Goal: Task Accomplishment & Management: Use online tool/utility

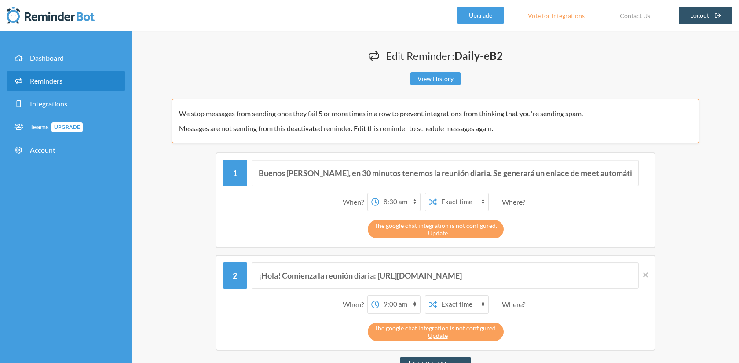
select select "08:30:00"
select select "09:00:00"
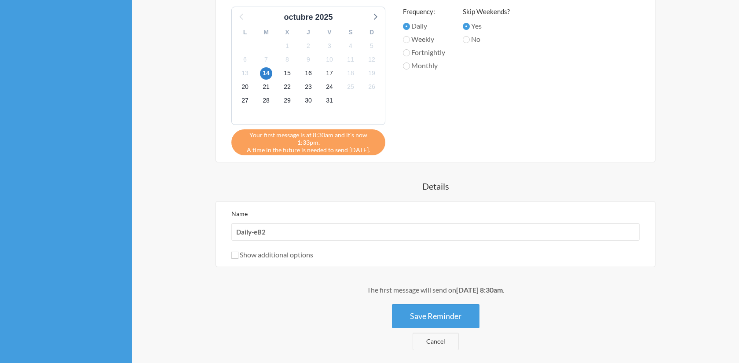
scroll to position [507, 0]
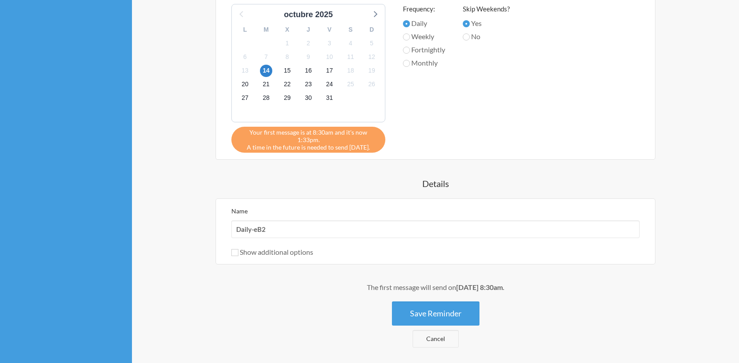
click at [241, 248] on label "Show additional options" at bounding box center [273, 252] width 82 height 8
click at [239, 249] on input "Show additional options" at bounding box center [235, 252] width 7 height 7
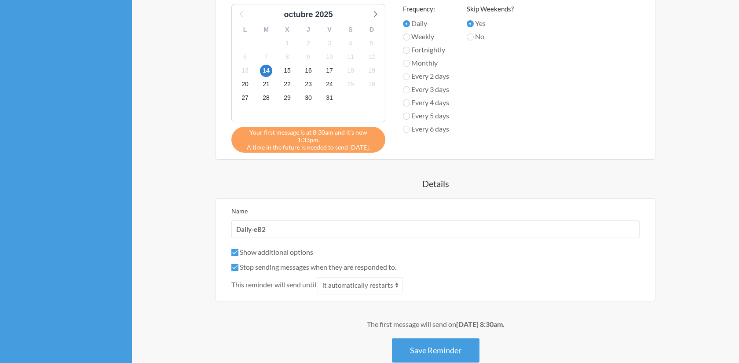
click at [252, 248] on label "Show additional options" at bounding box center [273, 252] width 82 height 8
click at [239, 249] on input "Show additional options" at bounding box center [235, 252] width 7 height 7
checkbox input "false"
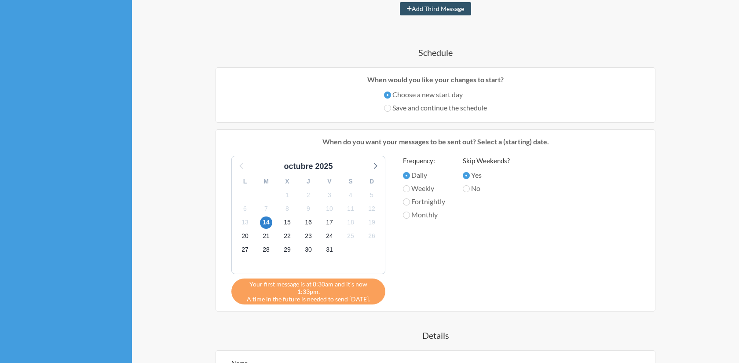
scroll to position [576, 0]
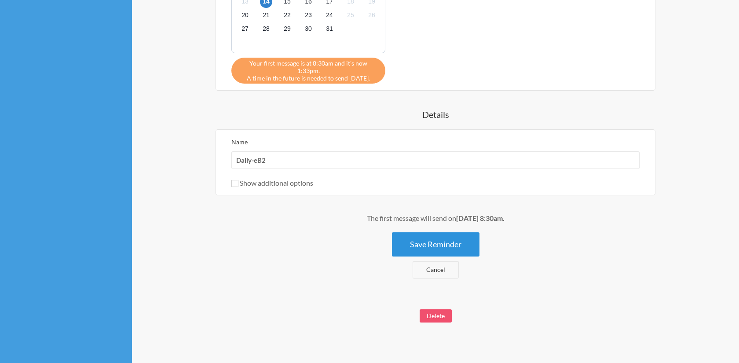
click at [441, 232] on button "Save Reminder" at bounding box center [436, 244] width 88 height 24
click at [438, 237] on button "Save Reminder" at bounding box center [436, 244] width 88 height 24
click at [439, 264] on link "Cancel" at bounding box center [436, 270] width 46 height 18
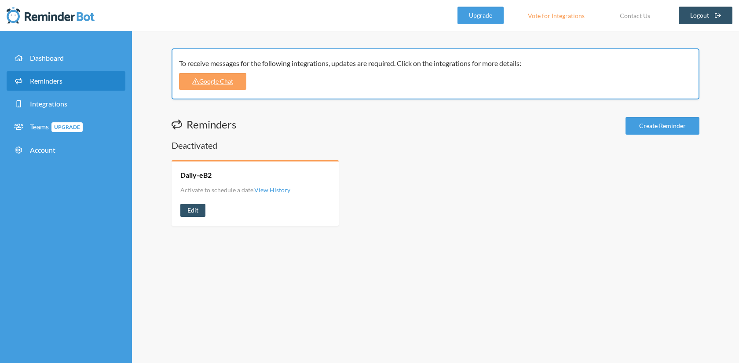
click at [199, 143] on h2 "Deactivated" at bounding box center [436, 145] width 528 height 12
click at [223, 81] on link "Google Chat" at bounding box center [212, 81] width 67 height 17
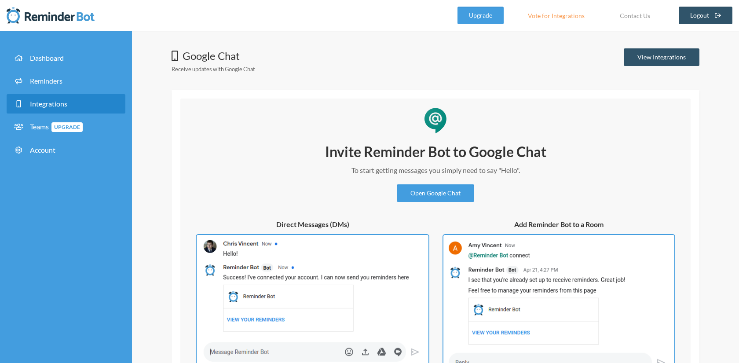
scroll to position [83, 0]
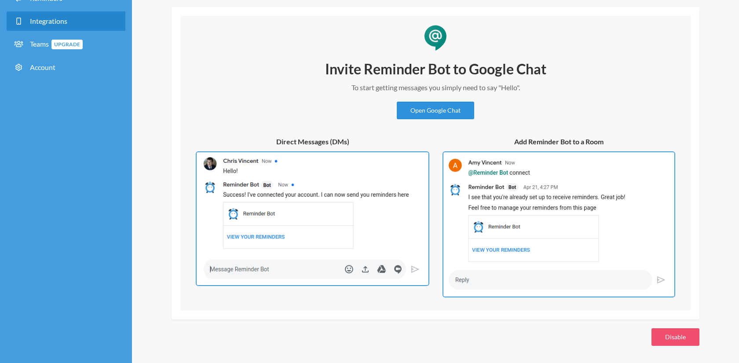
click at [434, 109] on link "Open Google Chat" at bounding box center [435, 111] width 77 height 18
click at [241, 109] on div "Invite Reminder Bot to Google Chat To start getting messages you simply need to…" at bounding box center [435, 179] width 493 height 238
click at [591, 140] on h5 "Add Reminder Bot to a Room" at bounding box center [559, 142] width 233 height 10
click at [544, 234] on img at bounding box center [559, 224] width 233 height 146
click at [397, 217] on img at bounding box center [313, 218] width 234 height 135
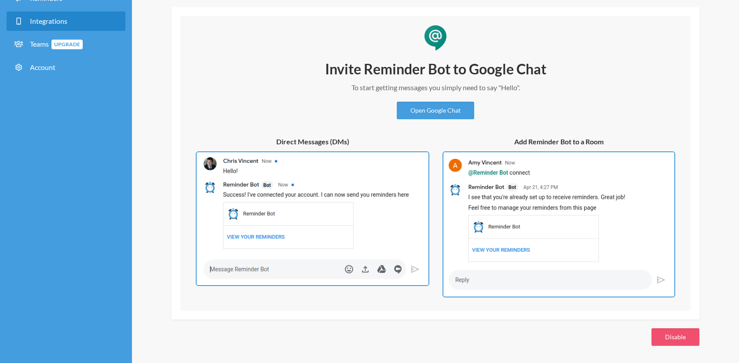
scroll to position [0, 0]
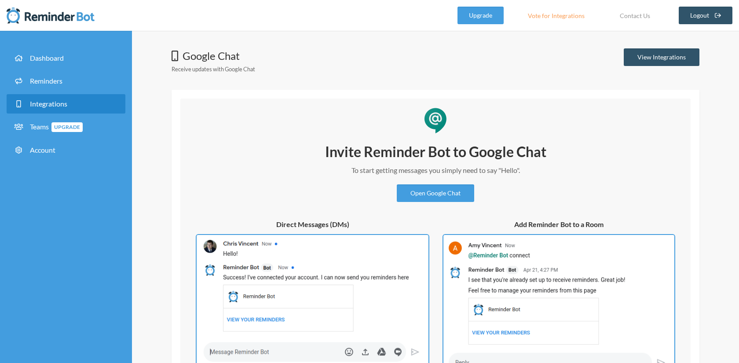
click at [619, 54] on div "Google Chat Receive updates with Google Chat View Integrations" at bounding box center [436, 63] width 528 height 30
click at [660, 54] on link "View Integrations" at bounding box center [662, 57] width 76 height 18
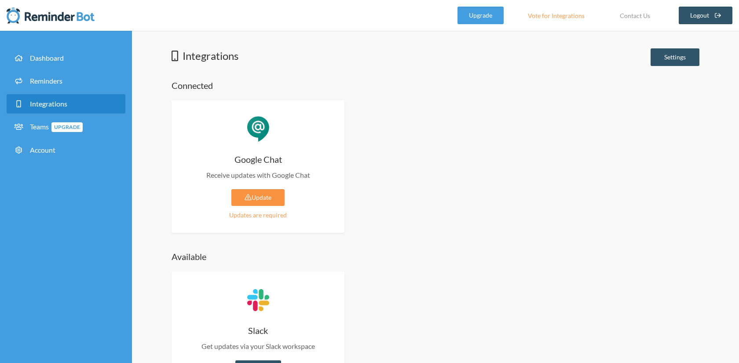
click at [264, 198] on link "Update" at bounding box center [258, 197] width 53 height 17
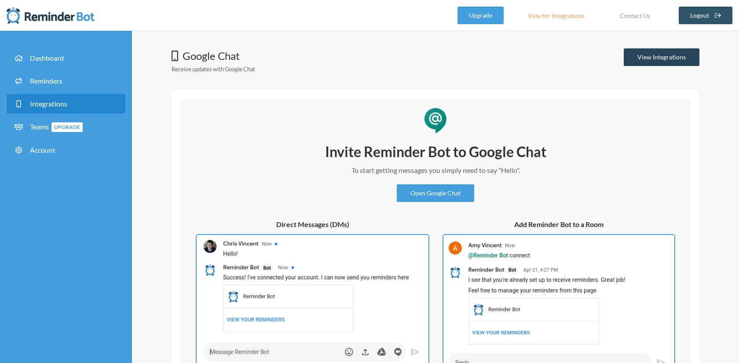
click at [667, 57] on link "View Integrations" at bounding box center [662, 57] width 76 height 18
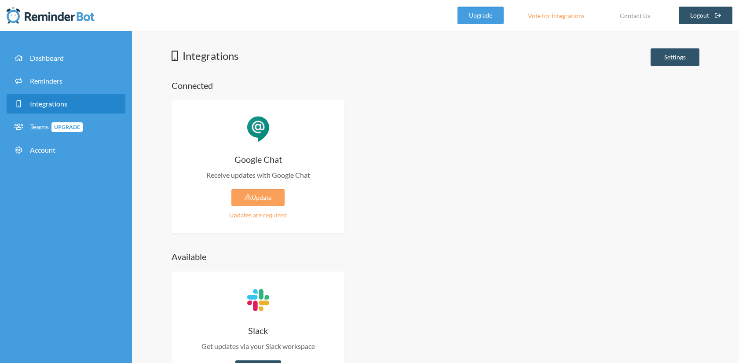
scroll to position [45, 0]
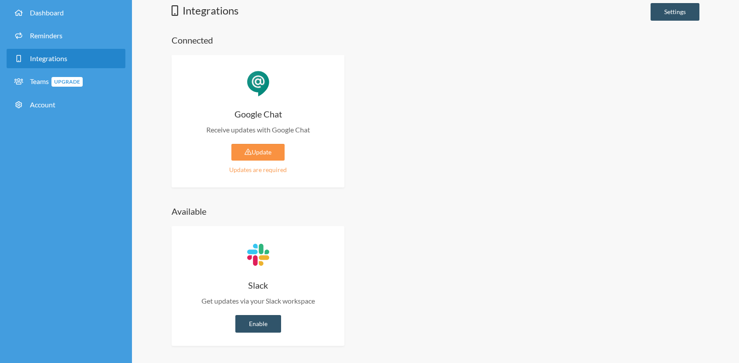
click at [261, 148] on link "Update" at bounding box center [258, 152] width 53 height 17
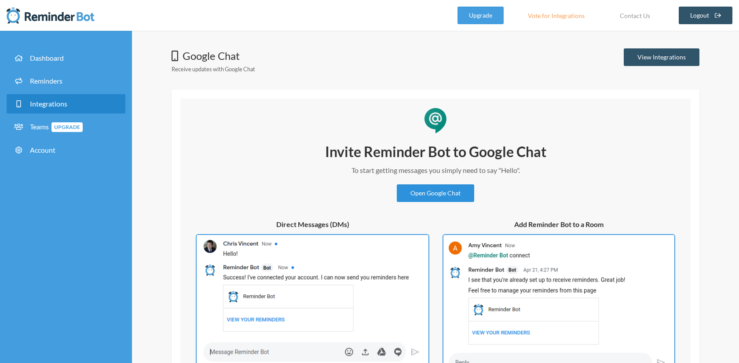
click at [439, 193] on link "Open Google Chat" at bounding box center [435, 193] width 77 height 18
click at [660, 59] on link "View Integrations" at bounding box center [662, 57] width 76 height 18
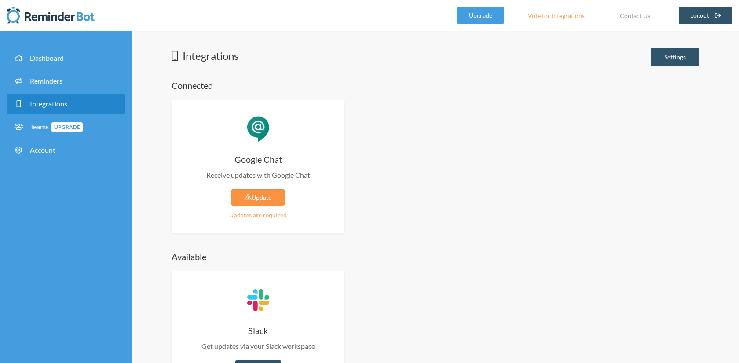
click at [267, 197] on link "Update" at bounding box center [258, 197] width 53 height 17
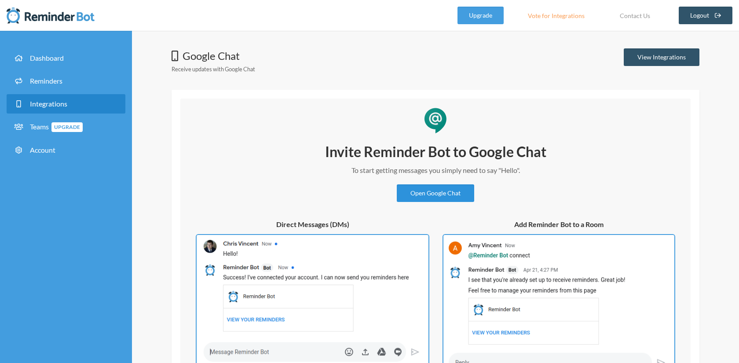
click at [448, 193] on link "Open Google Chat" at bounding box center [435, 193] width 77 height 18
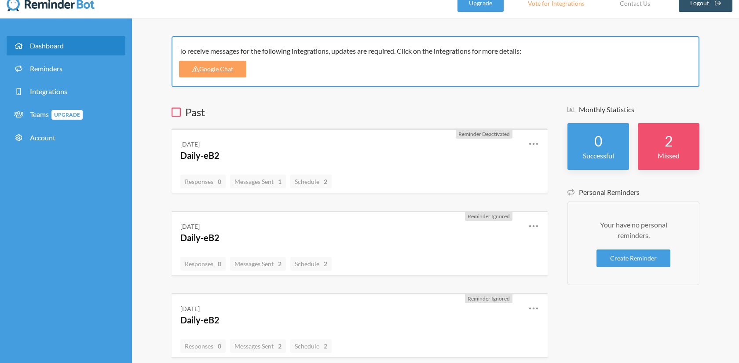
scroll to position [13, 0]
click at [446, 160] on h4 "Daily-eB2" at bounding box center [347, 155] width 335 height 12
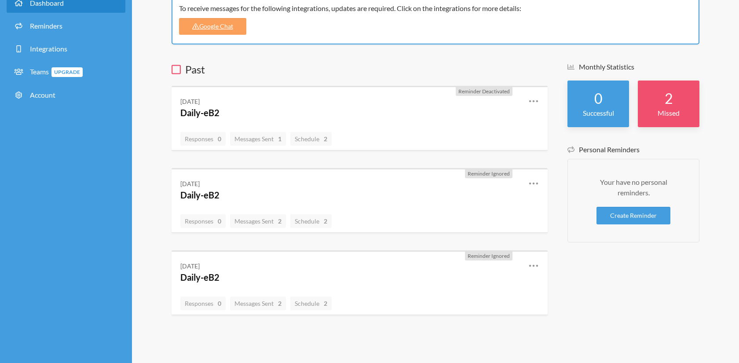
scroll to position [0, 0]
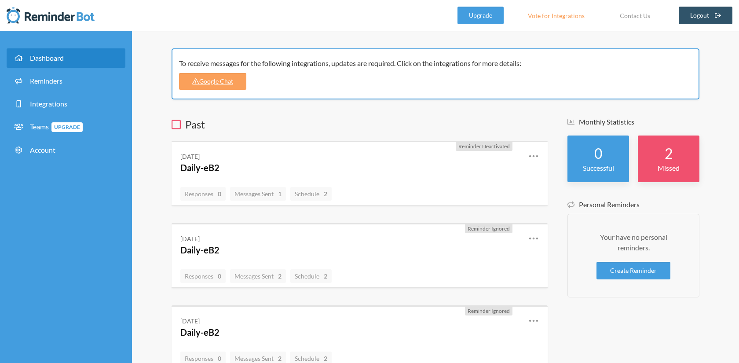
click at [475, 183] on div "Responses 0 Messages Sent 1 Schedule 2" at bounding box center [360, 194] width 376 height 23
click at [627, 271] on link "Create Reminder" at bounding box center [634, 271] width 74 height 18
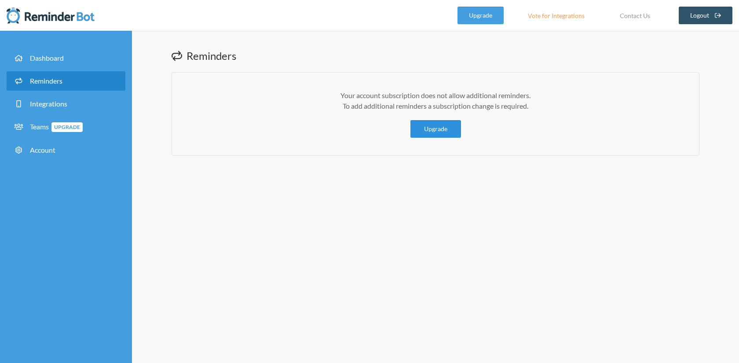
click at [440, 132] on link "Upgrade" at bounding box center [436, 129] width 51 height 18
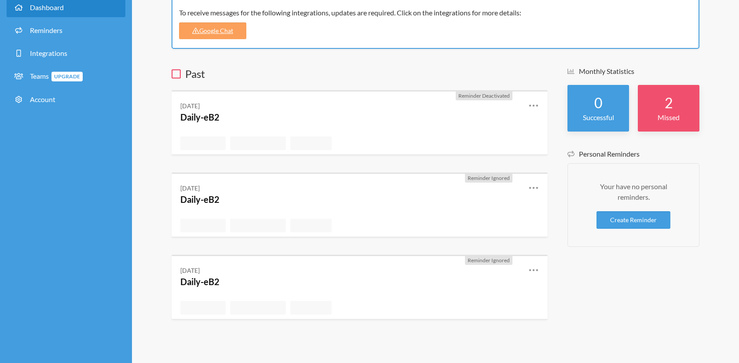
scroll to position [51, 0]
